Goal: Task Accomplishment & Management: Complete application form

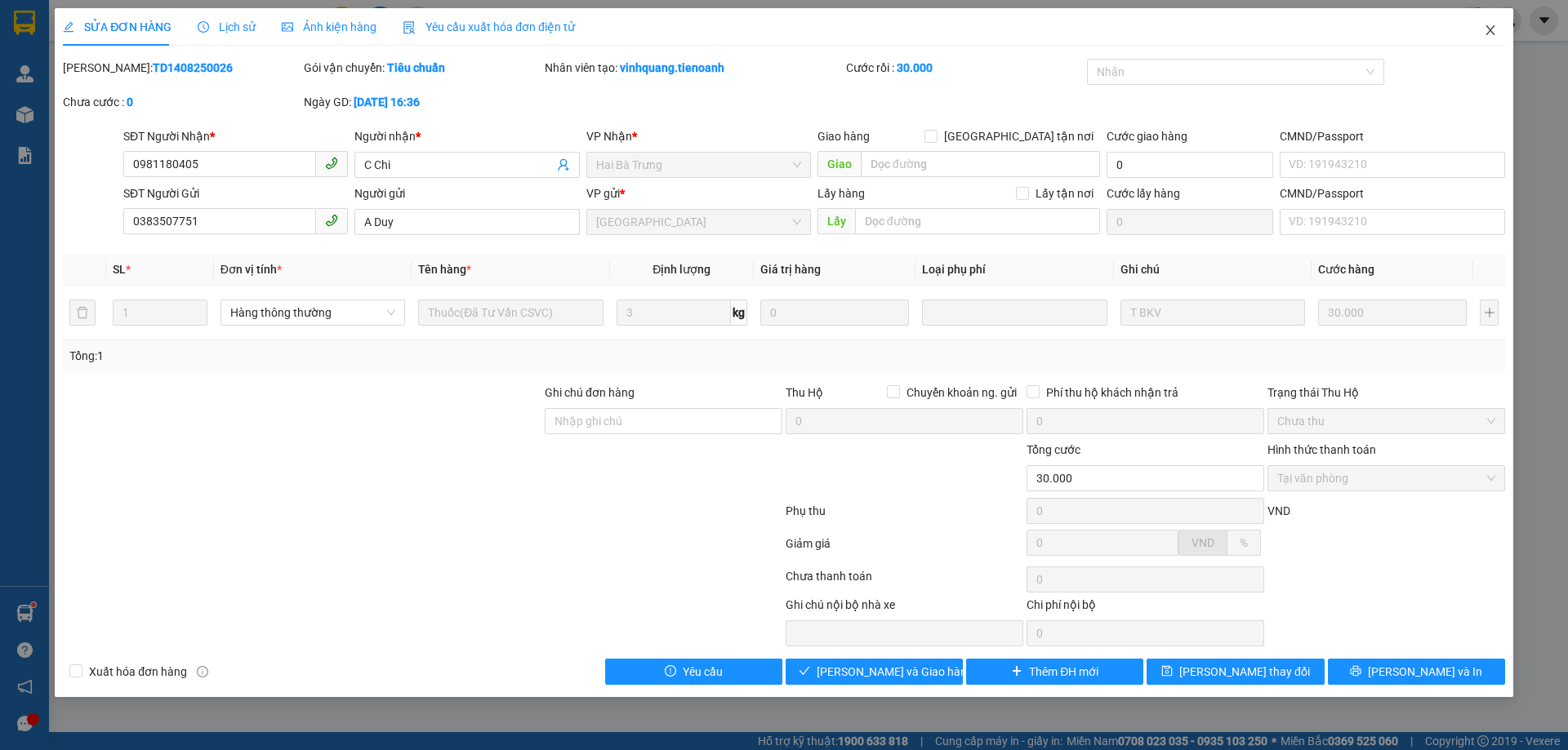
click at [1495, 22] on span "Close" at bounding box center [1490, 31] width 46 height 46
click at [1493, 26] on div at bounding box center [1507, 20] width 28 height 28
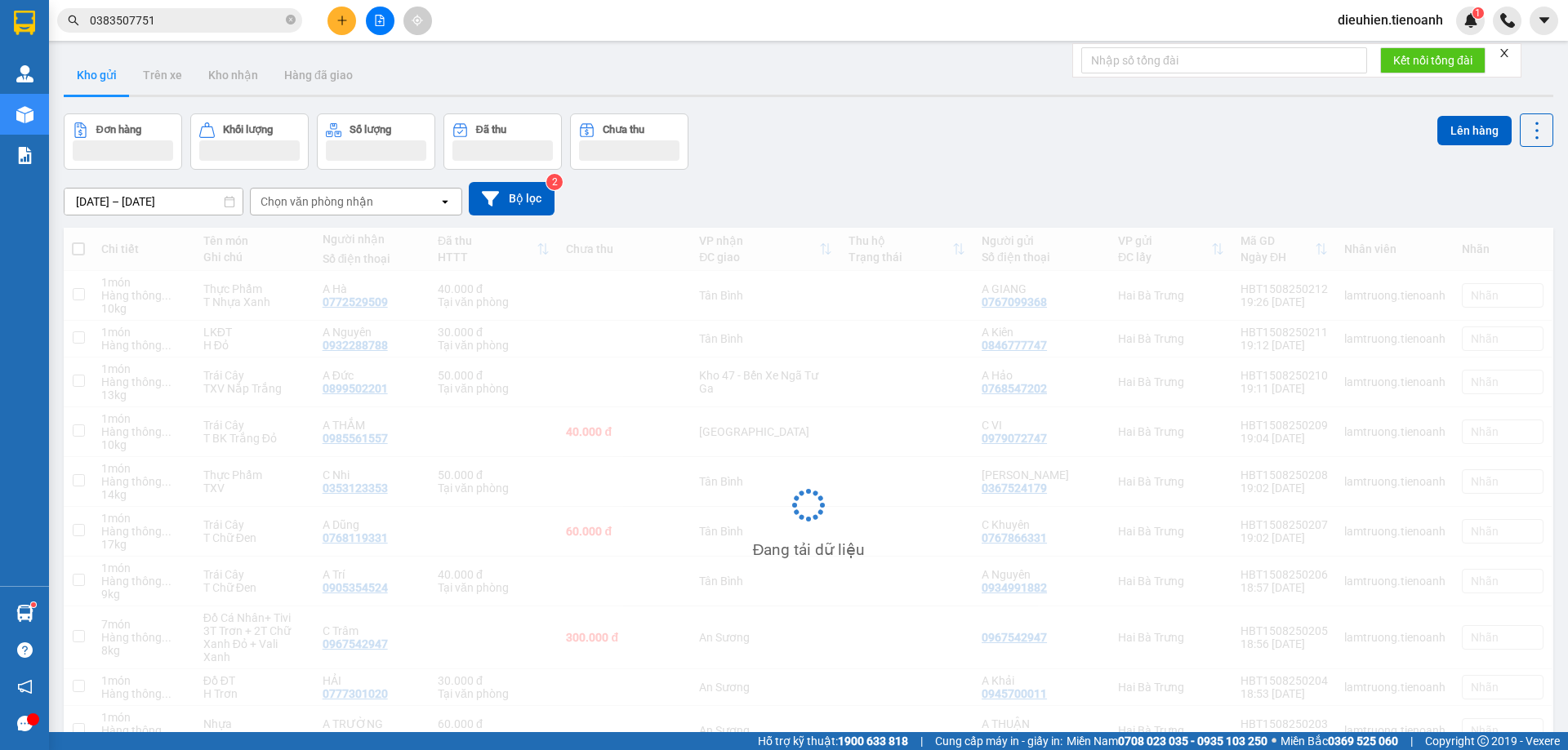
click at [1491, 27] on div "dieuhien.tienoanh 1" at bounding box center [1446, 20] width 243 height 28
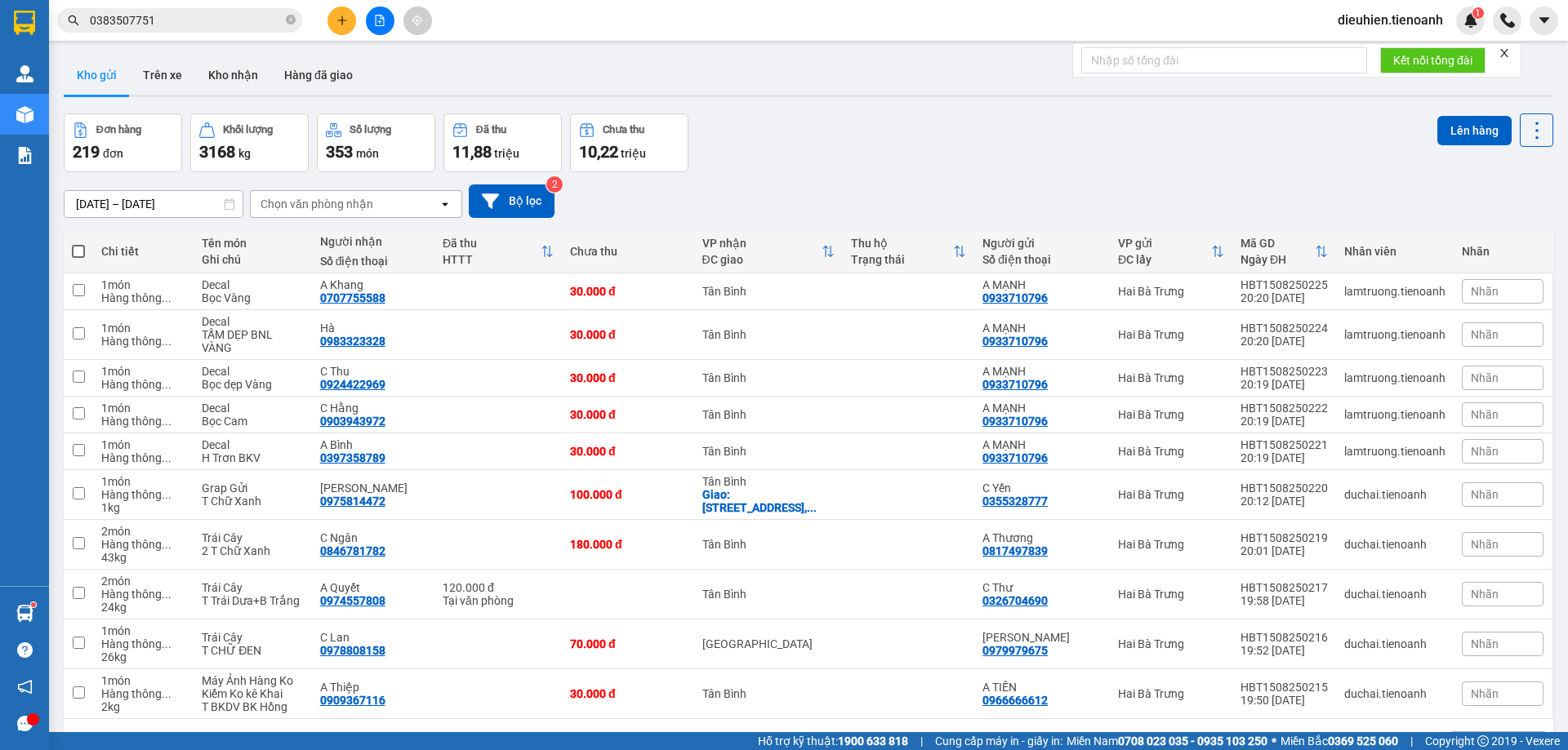
click at [233, 12] on input "0383507751" at bounding box center [187, 20] width 193 height 18
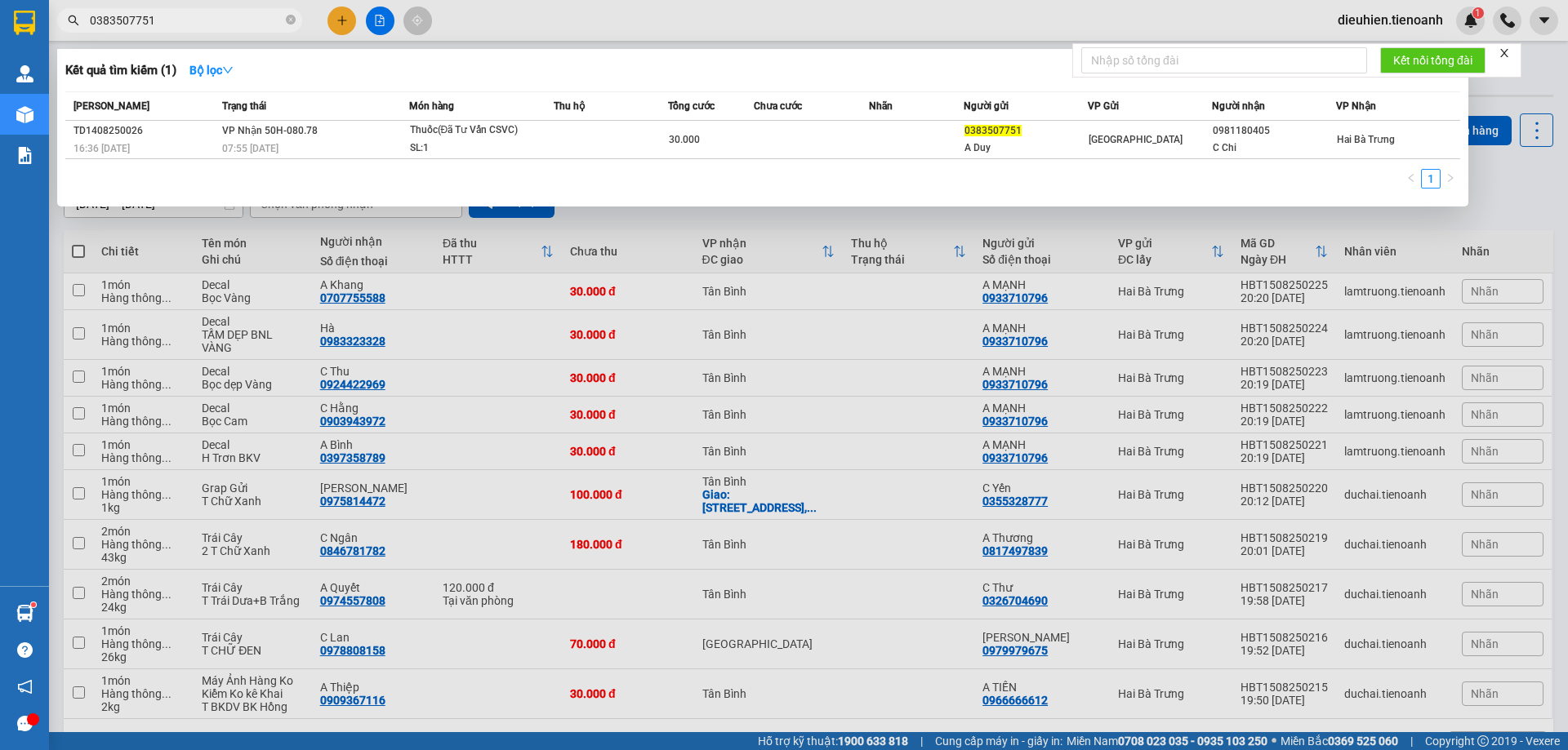
click at [229, 16] on input "0383507751" at bounding box center [187, 20] width 193 height 18
paste input "915389957"
type input "0915389957"
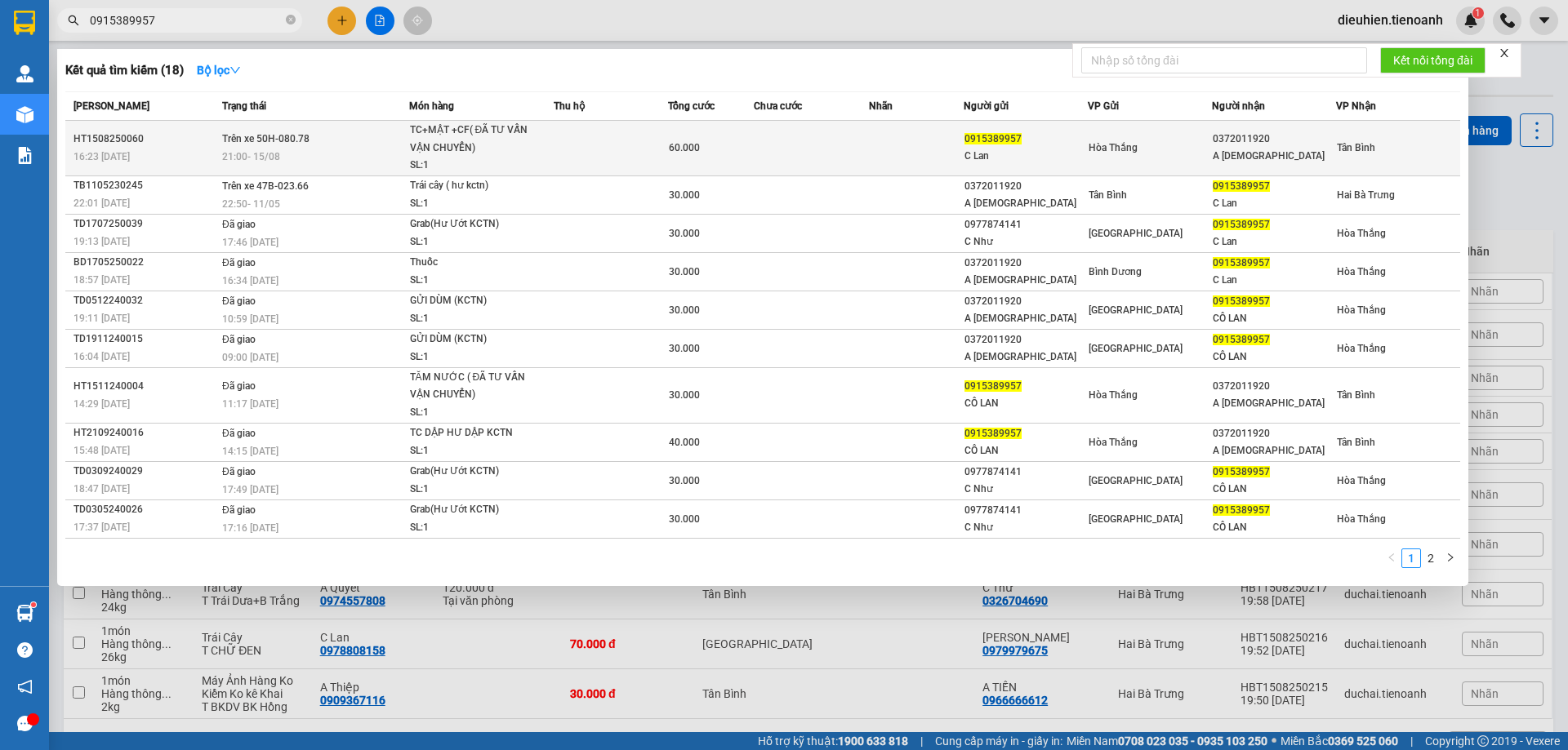
click at [443, 138] on div "TC+MẬT +CF( ĐÃ TƯ VẤN VẬN CHUYỂN)" at bounding box center [470, 140] width 122 height 35
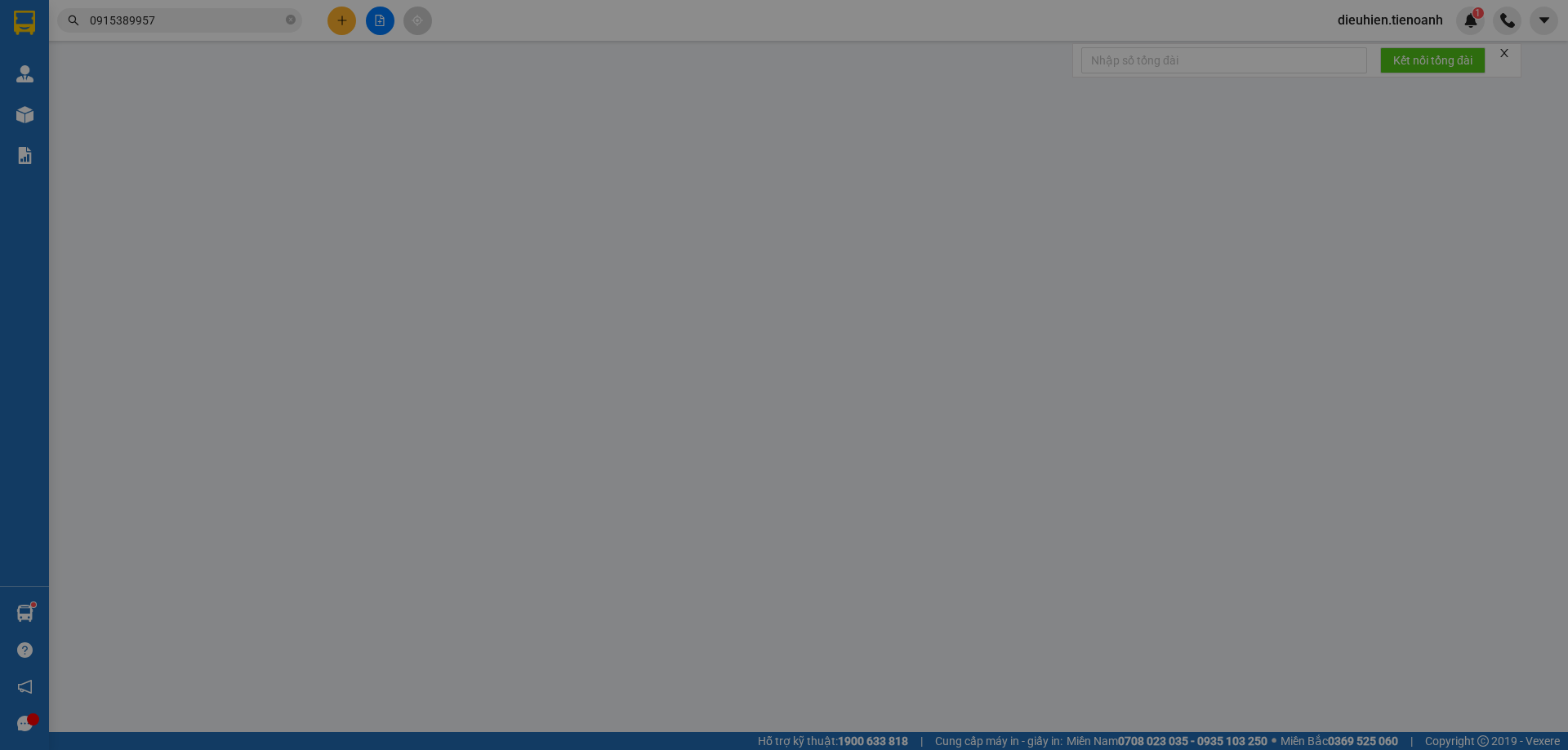
type input "0372011920"
type input "A [DEMOGRAPHIC_DATA]"
type input "0915389957"
type input "C Lan"
type input "038084041827"
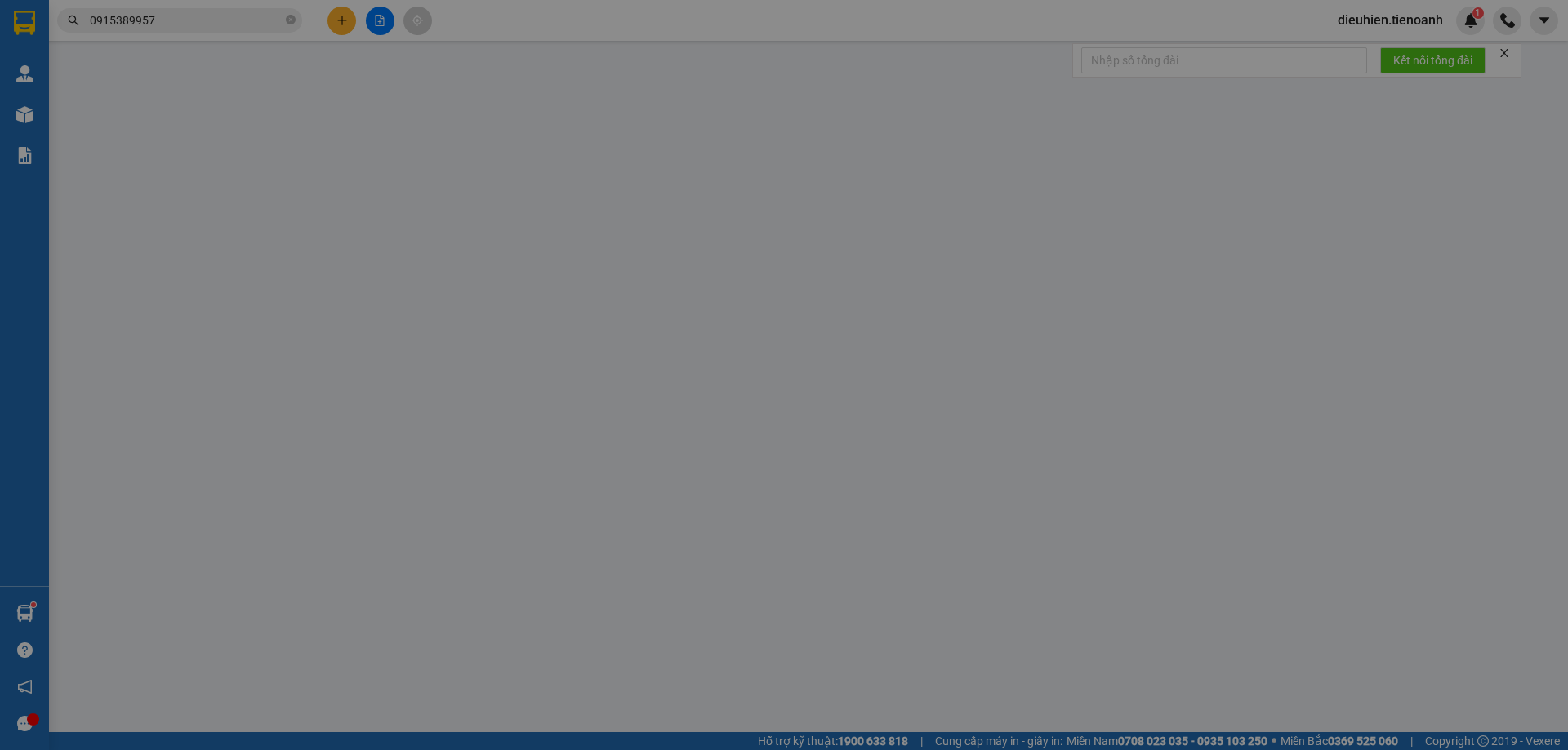
type input "60.000"
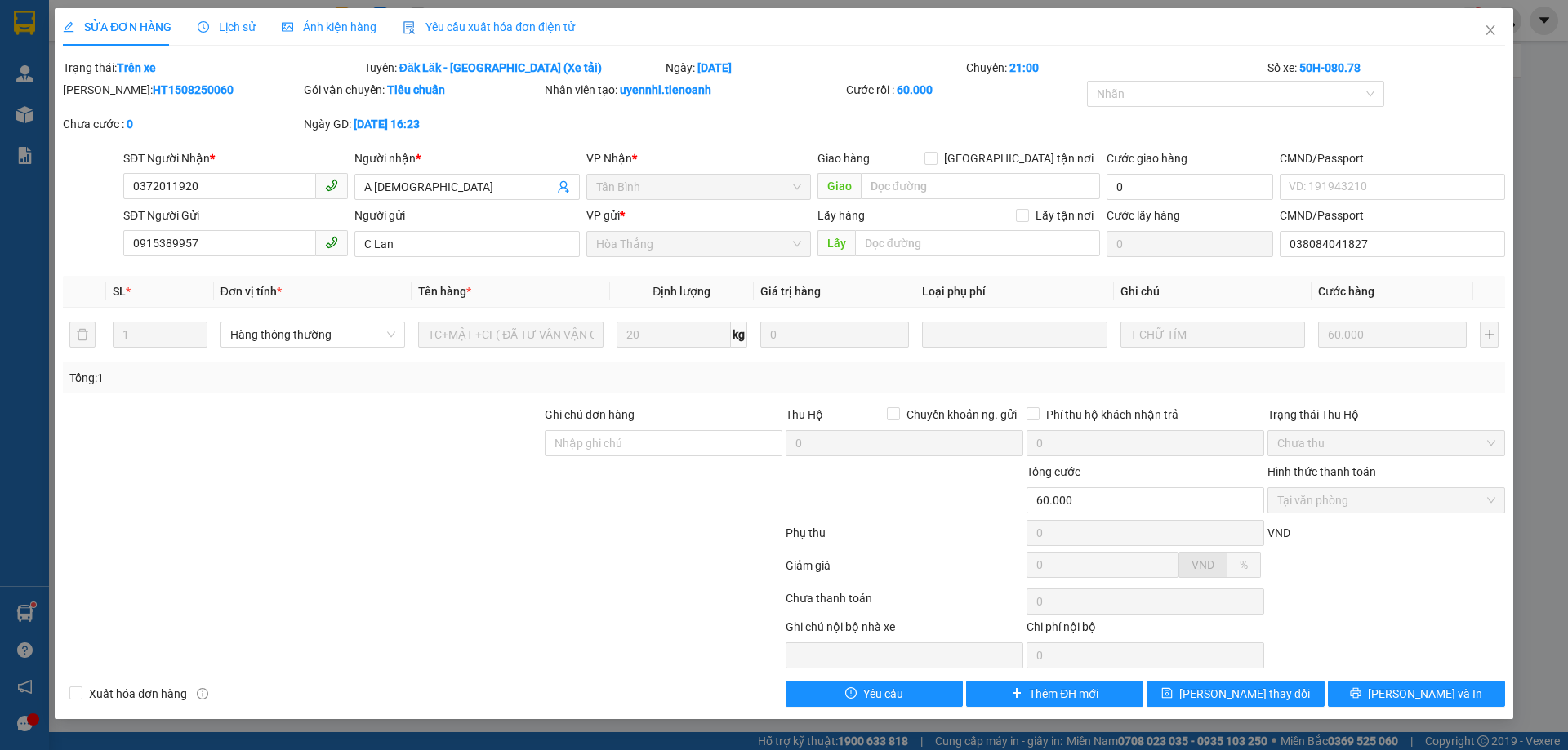
click at [238, 33] on span "Lịch sử" at bounding box center [226, 27] width 58 height 13
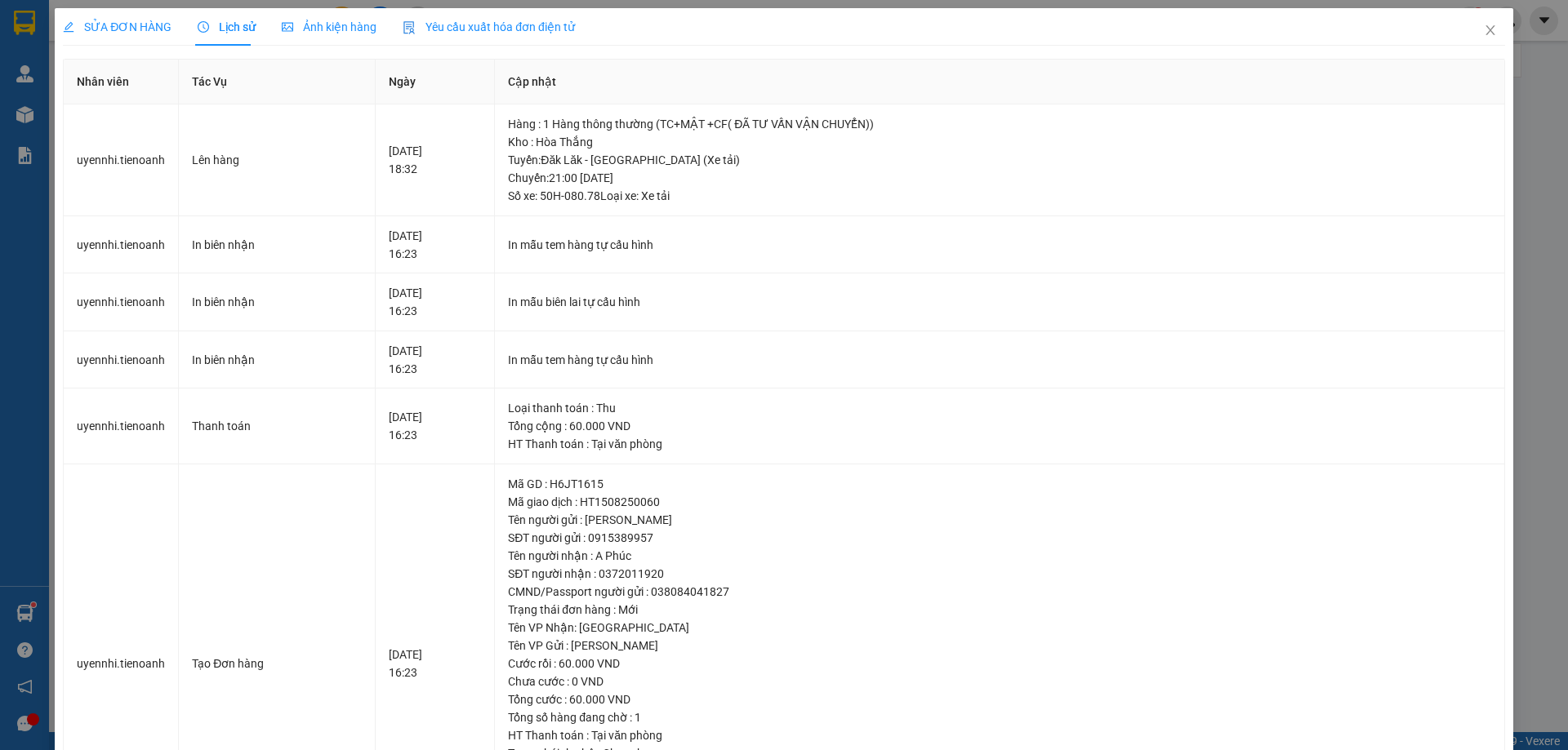
click at [118, 25] on span "SỬA ĐƠN HÀNG" at bounding box center [117, 27] width 109 height 13
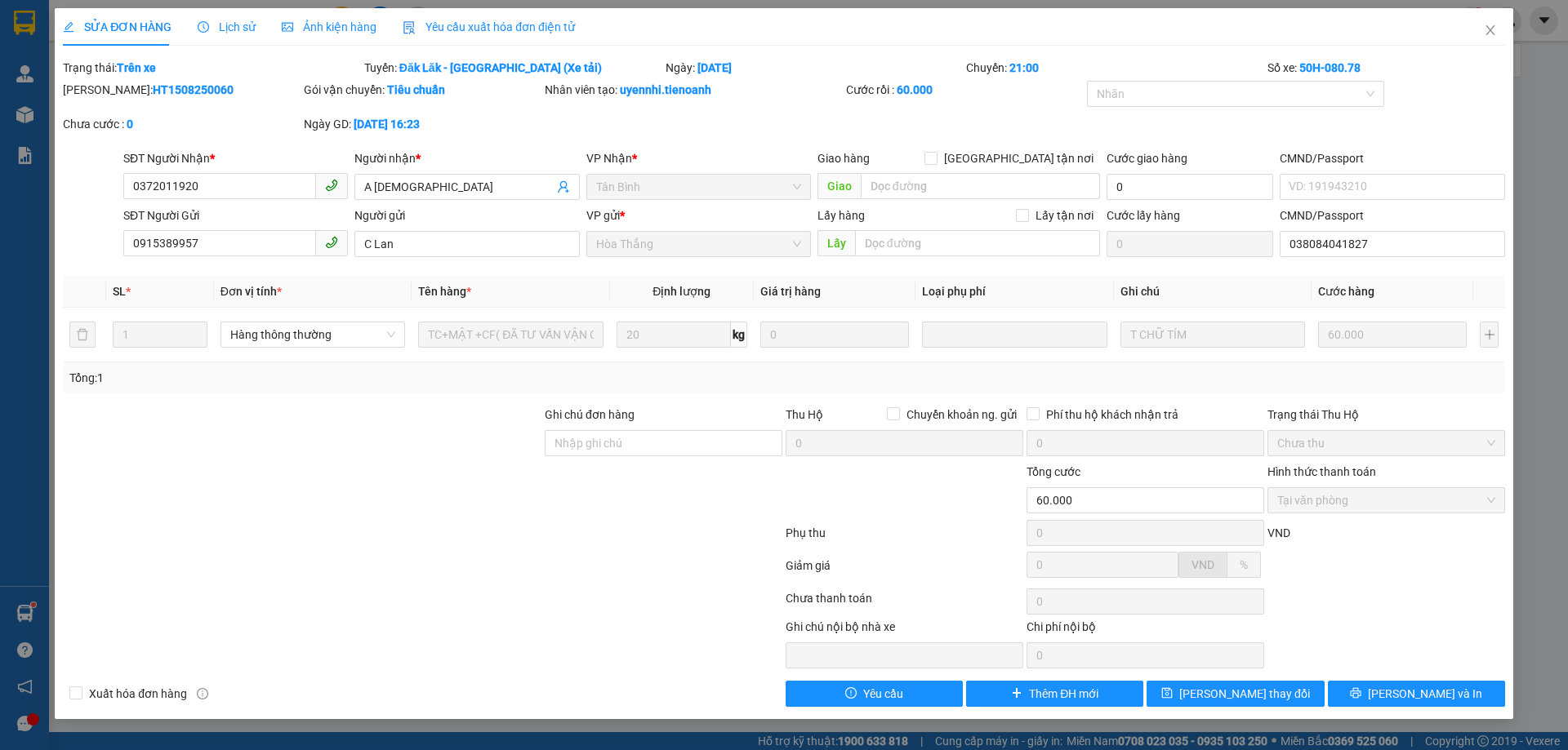
click at [153, 86] on b "HT1508250060" at bounding box center [193, 89] width 80 height 13
copy b "HT1508250060"
click at [264, 537] on div at bounding box center [422, 536] width 723 height 33
